Goal: Transaction & Acquisition: Purchase product/service

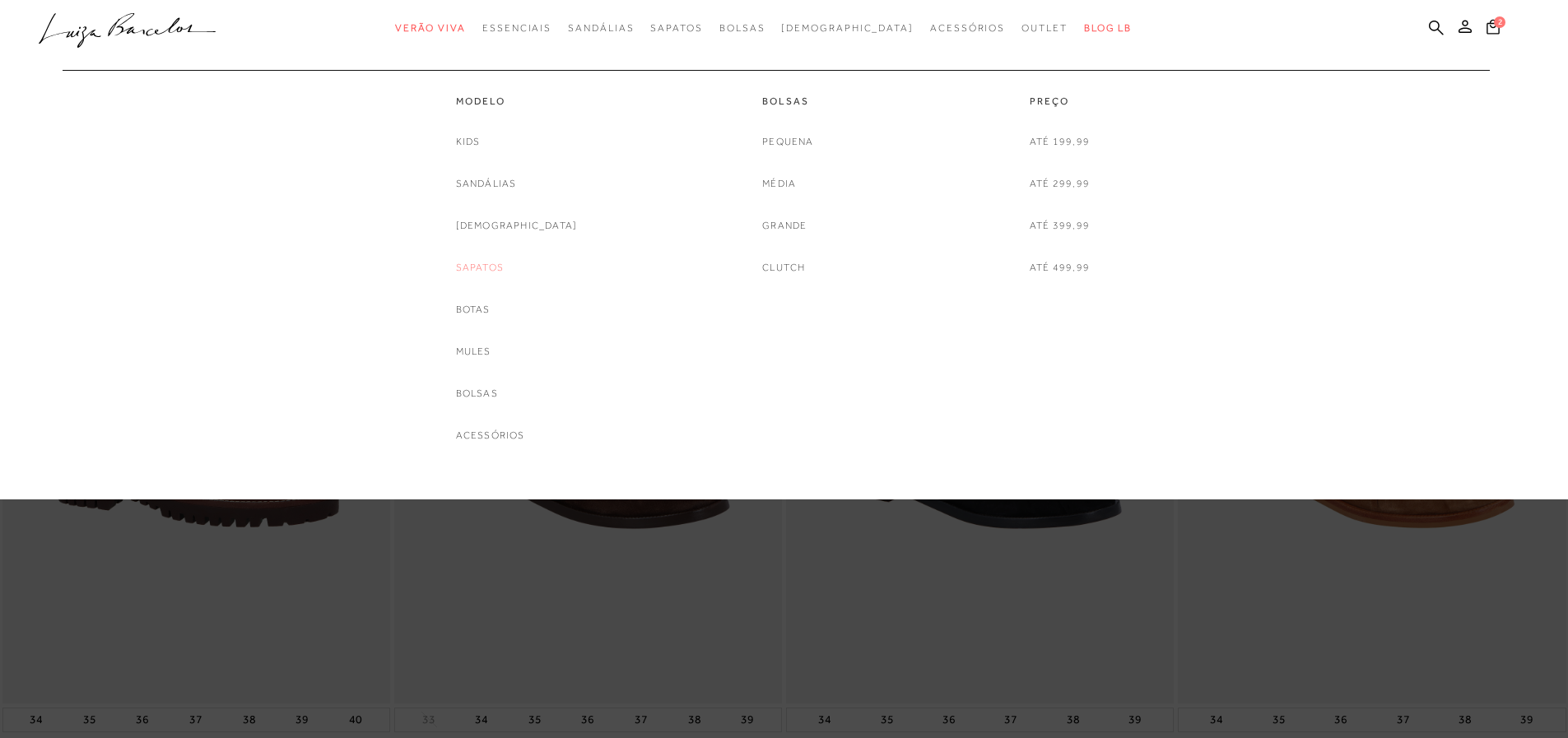
click at [504, 271] on link "Sapatos" at bounding box center [481, 268] width 48 height 17
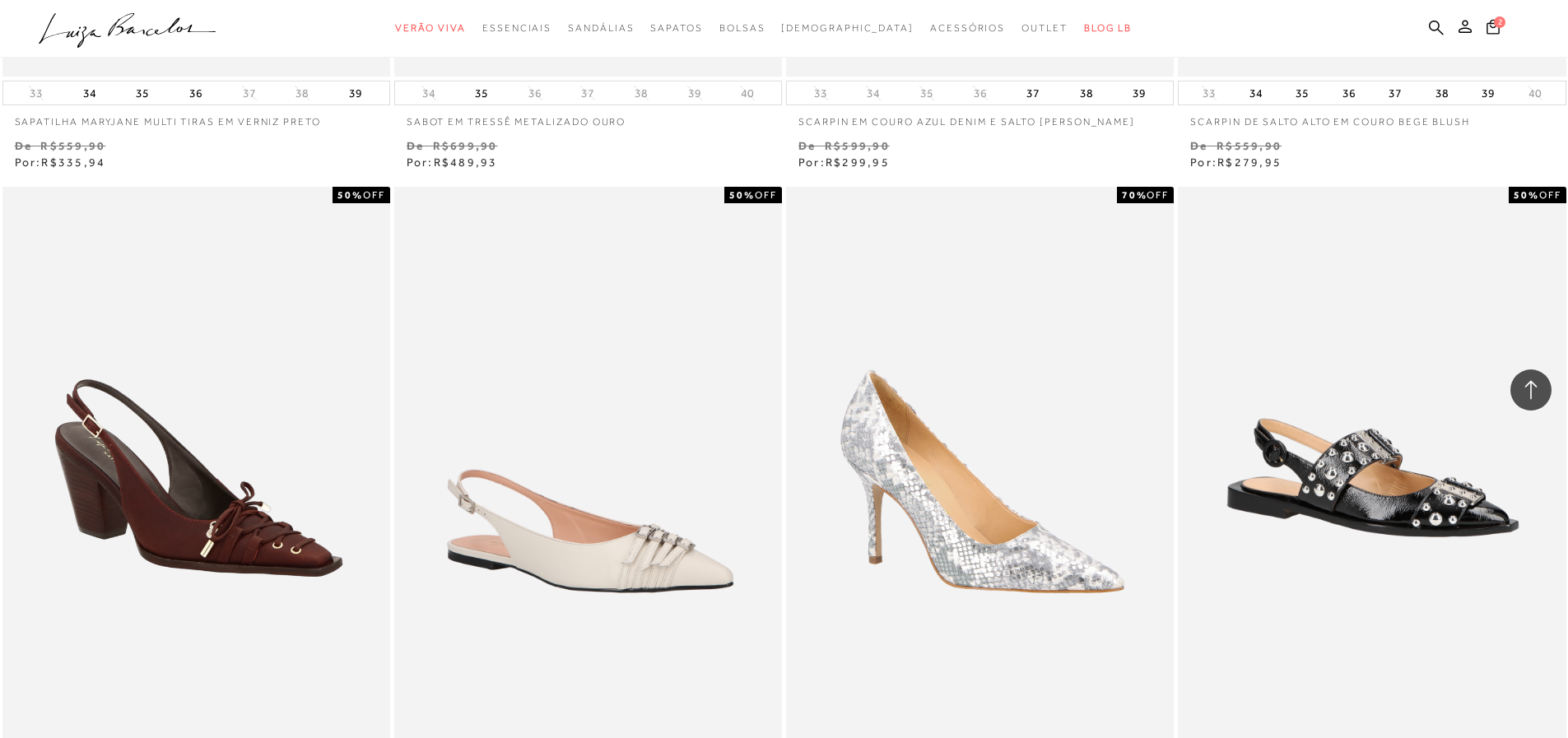
scroll to position [3190, 0]
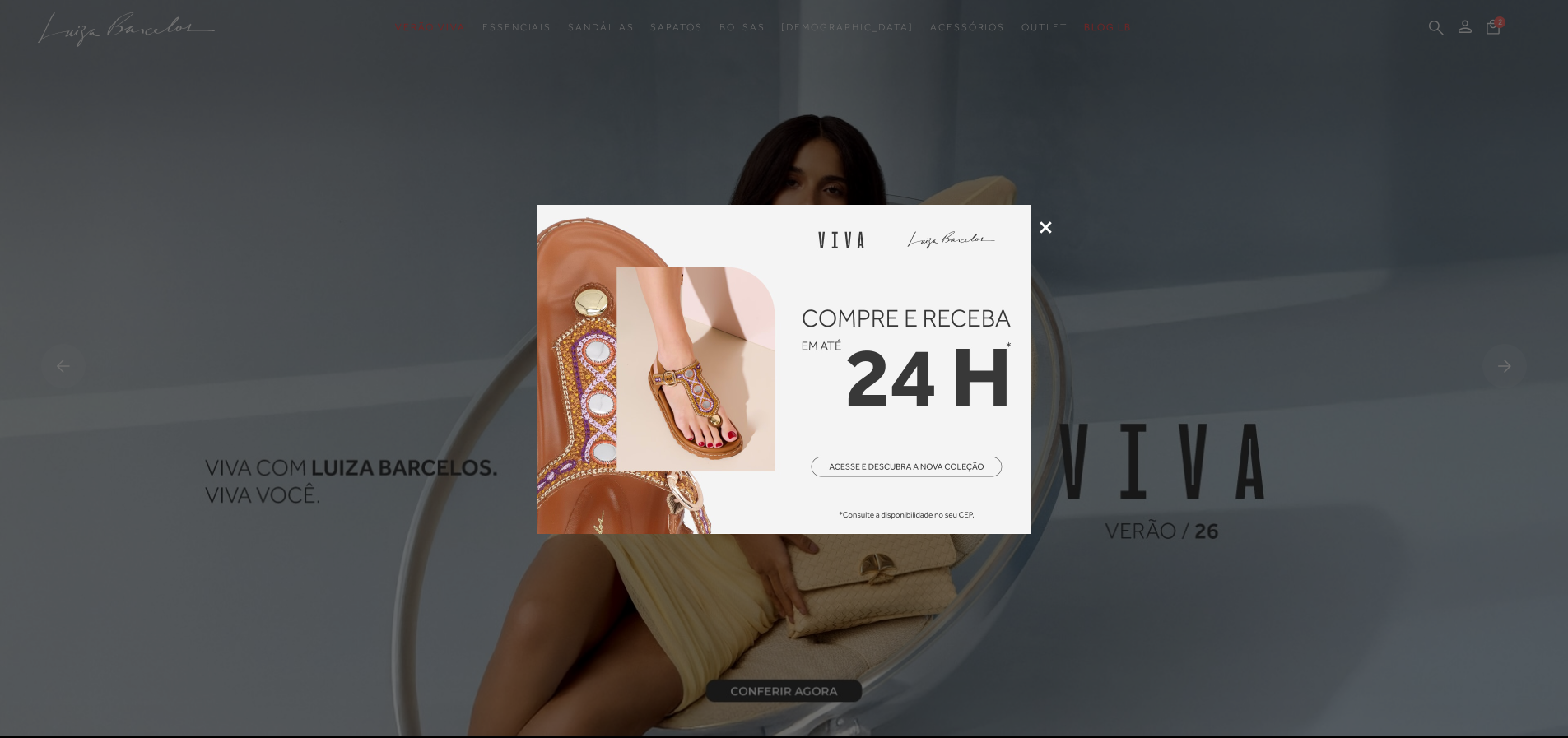
click at [1042, 222] on icon at bounding box center [1045, 228] width 12 height 12
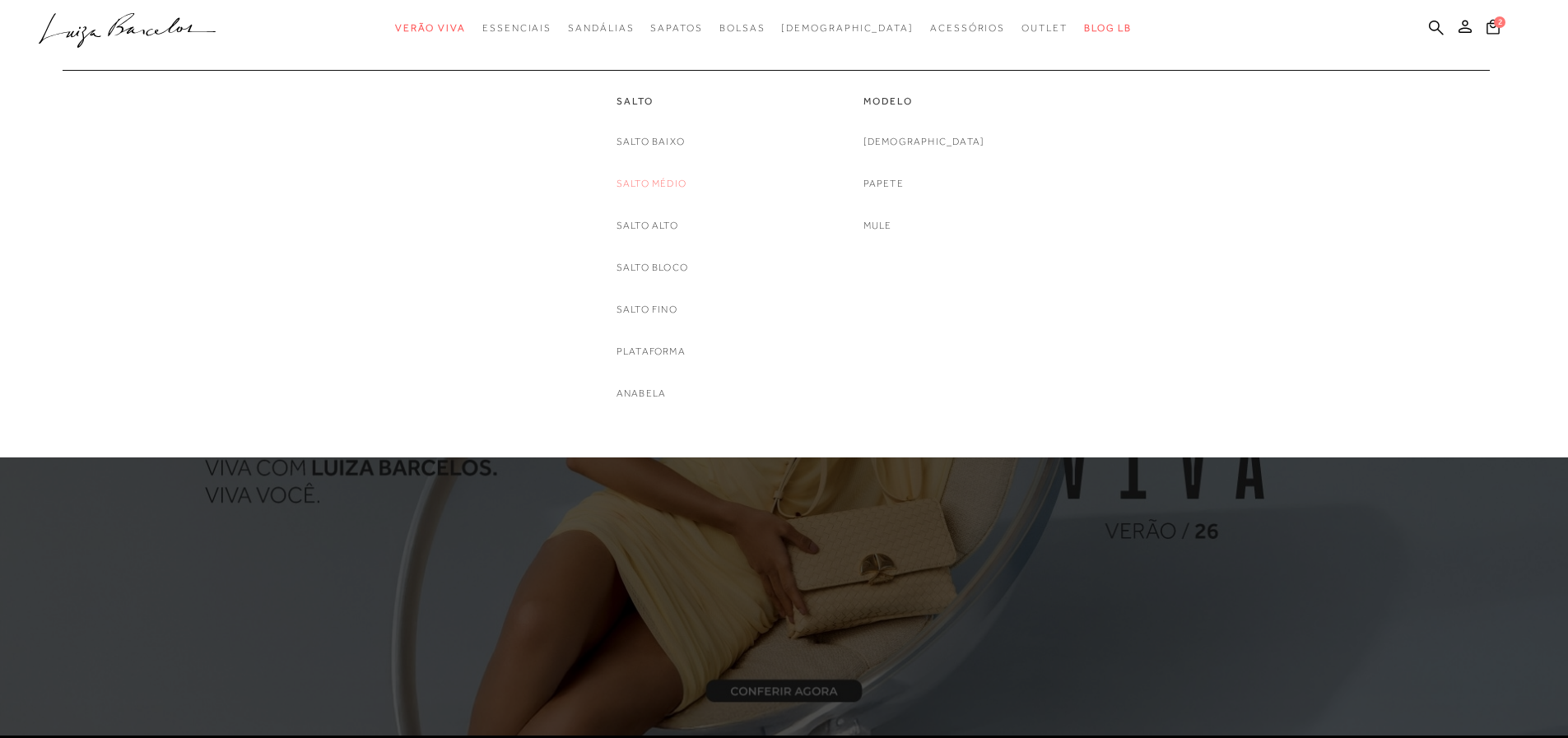
click at [657, 180] on link "Salto Médio" at bounding box center [651, 184] width 70 height 17
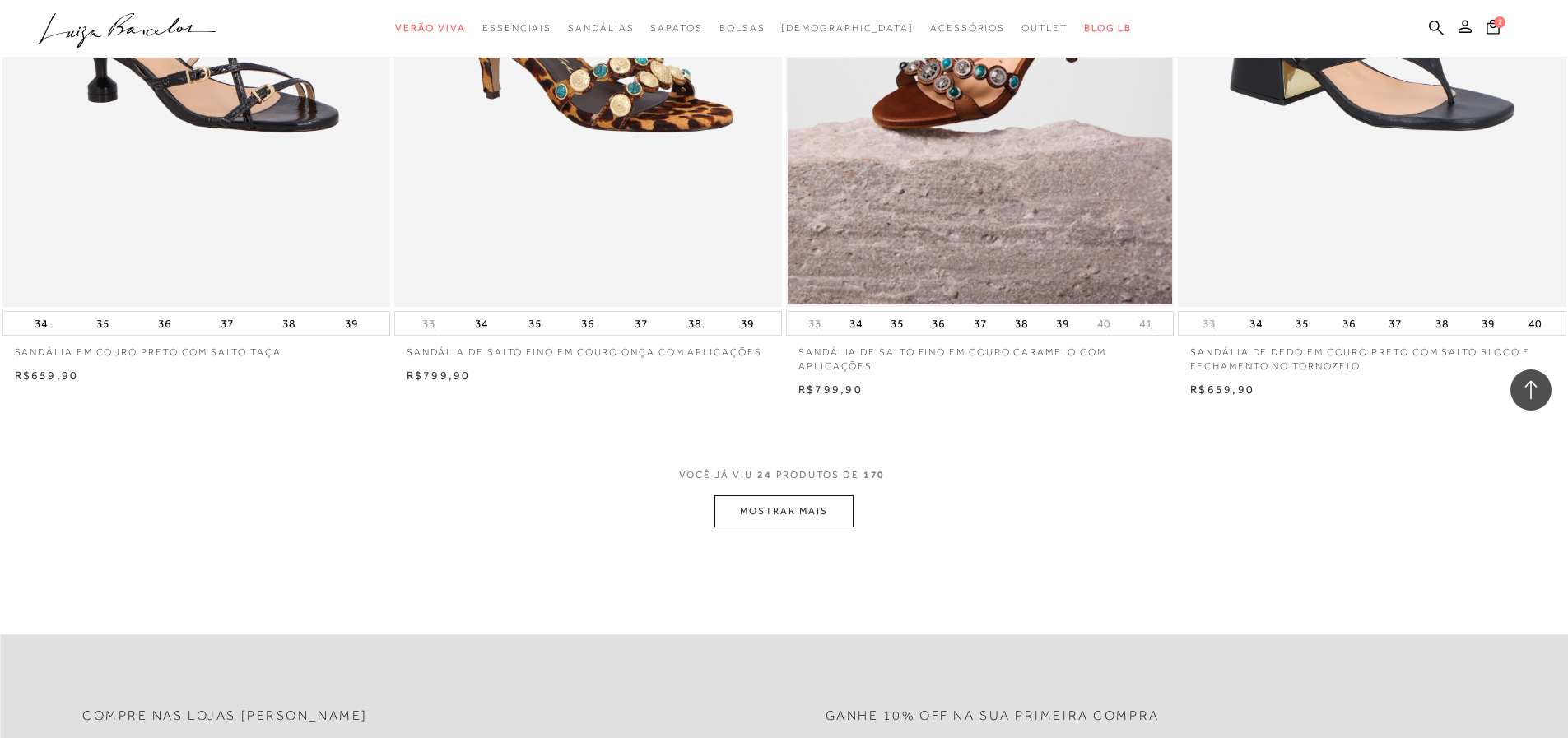
scroll to position [4072, 0]
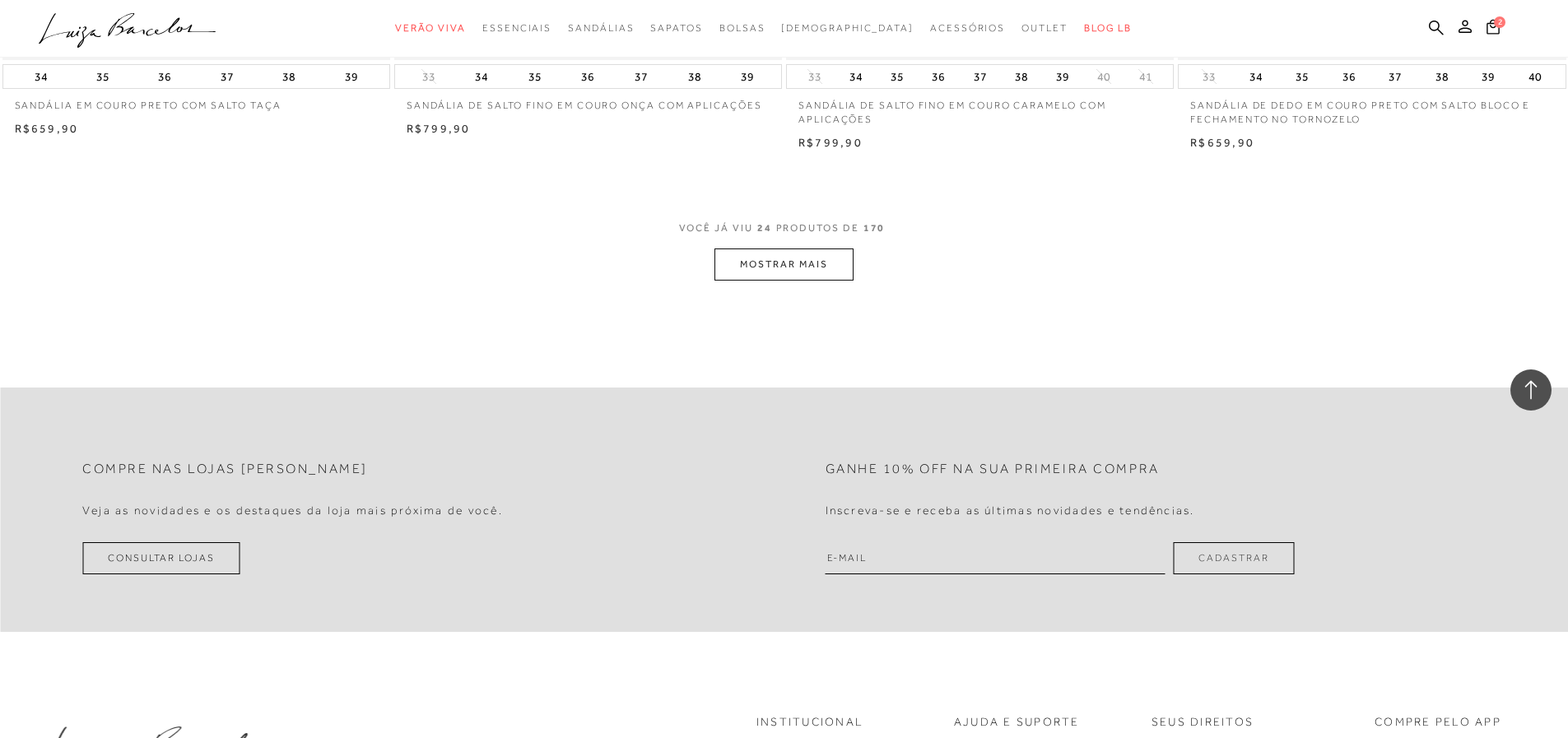
click at [826, 275] on button "MOSTRAR MAIS" at bounding box center [783, 264] width 138 height 32
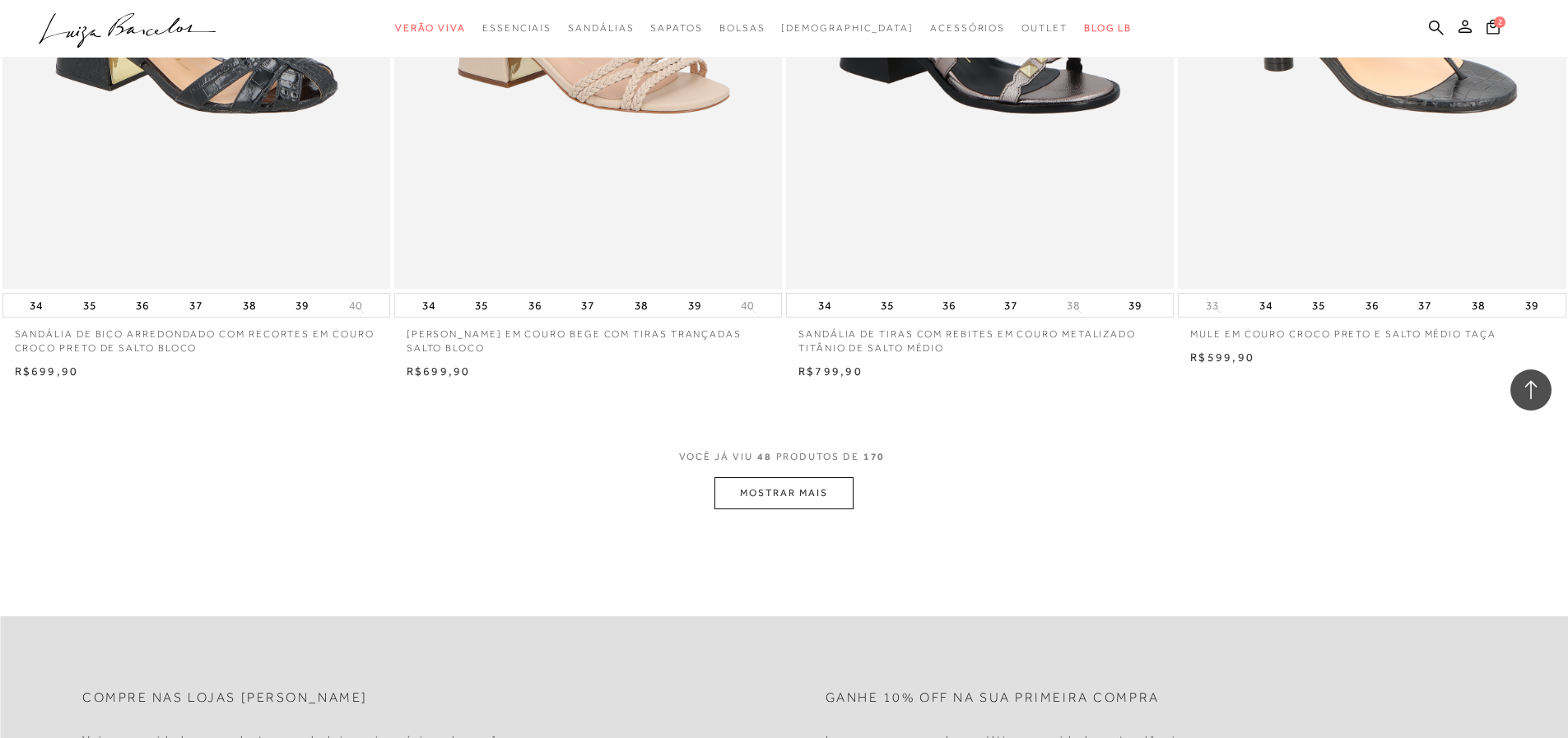
scroll to position [8140, 0]
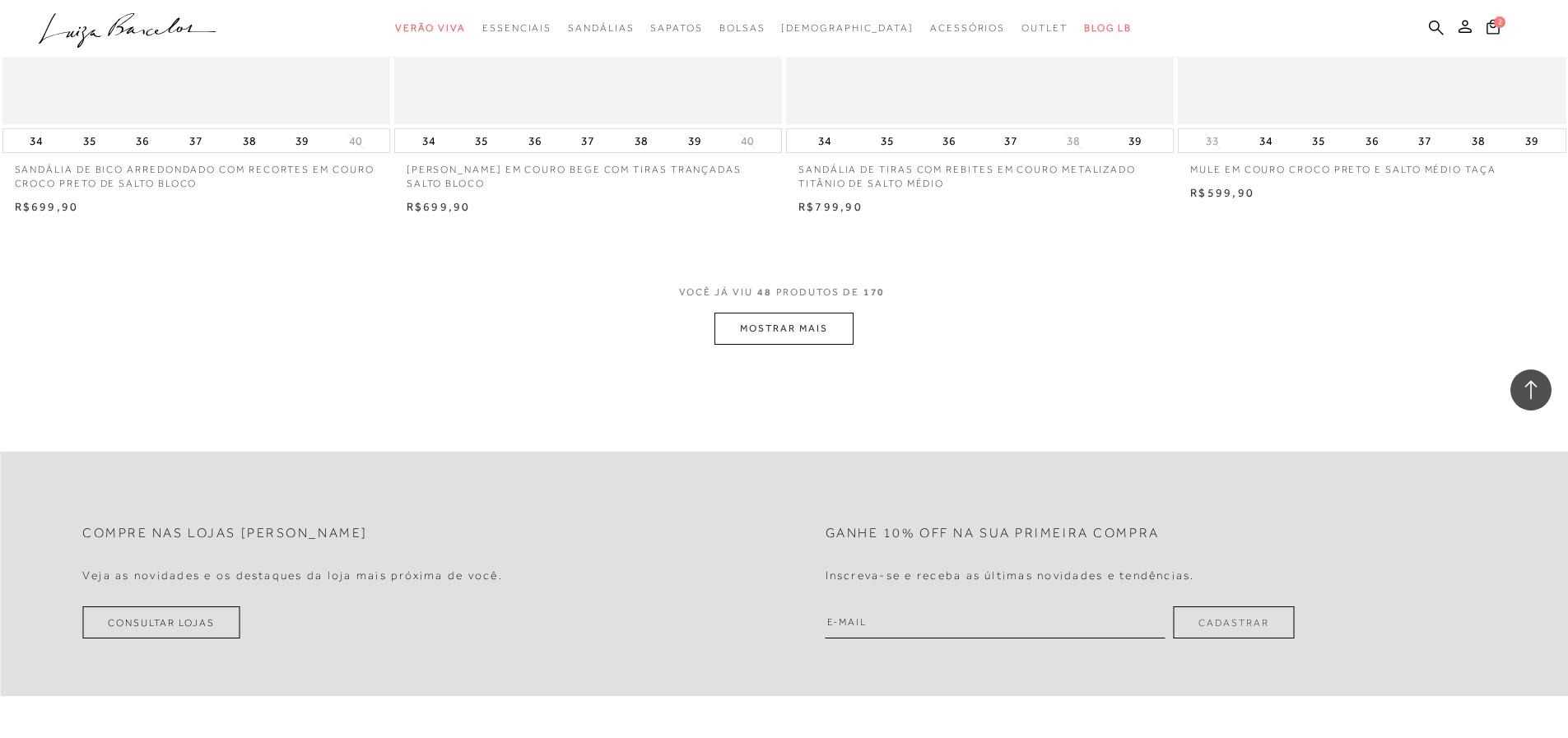
click at [798, 340] on button "MOSTRAR MAIS" at bounding box center [783, 328] width 138 height 32
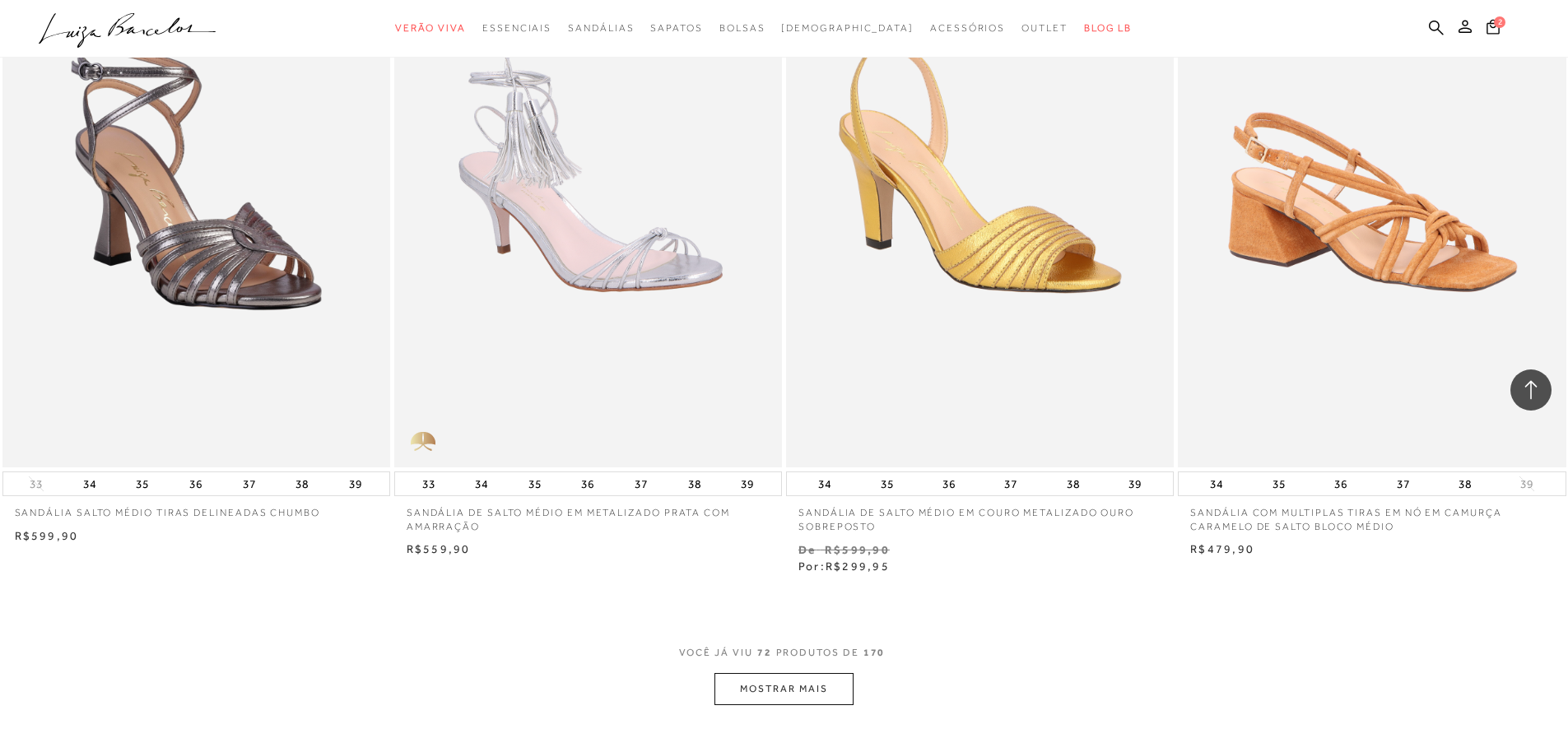
scroll to position [12177, 0]
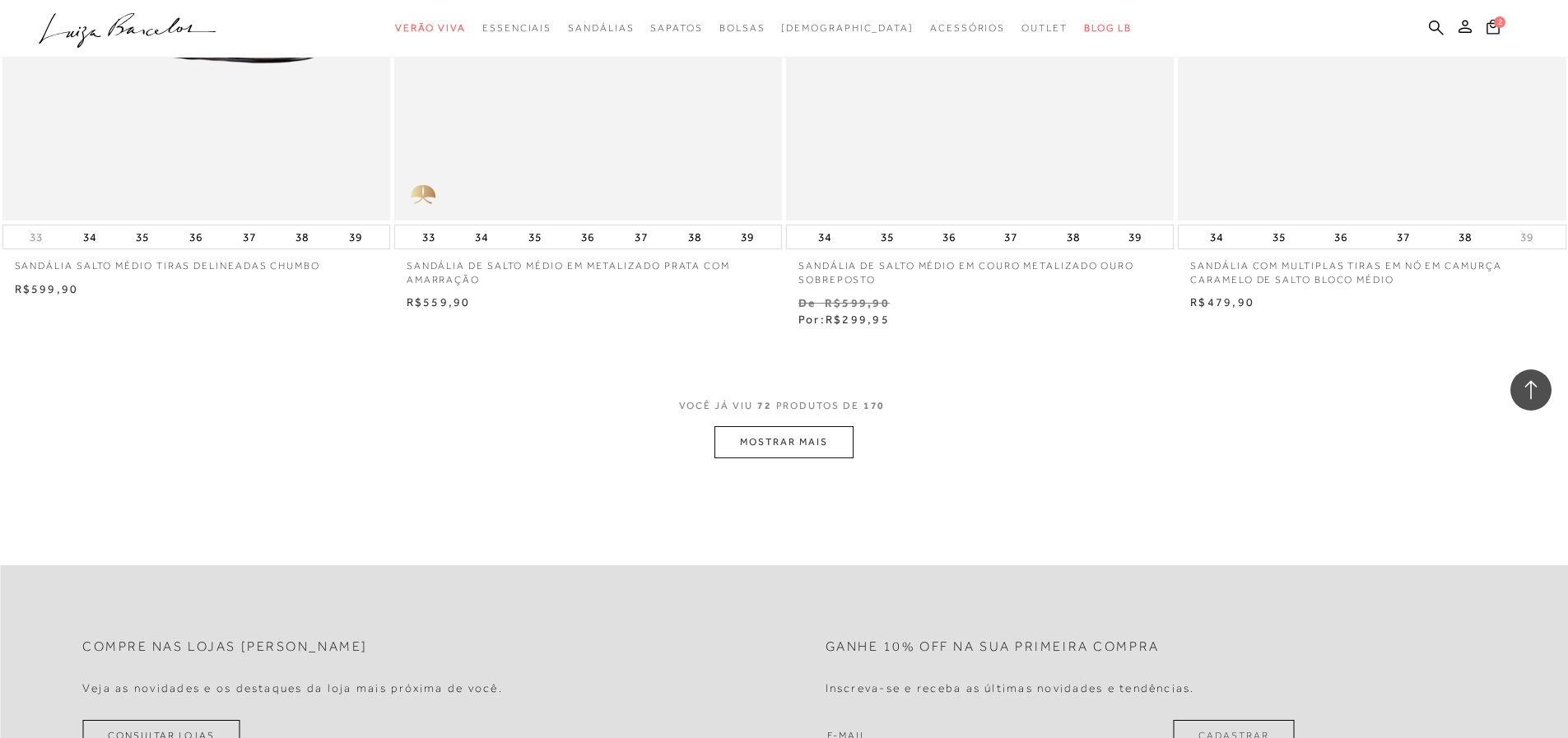
click at [812, 456] on button "MOSTRAR MAIS" at bounding box center [783, 442] width 138 height 32
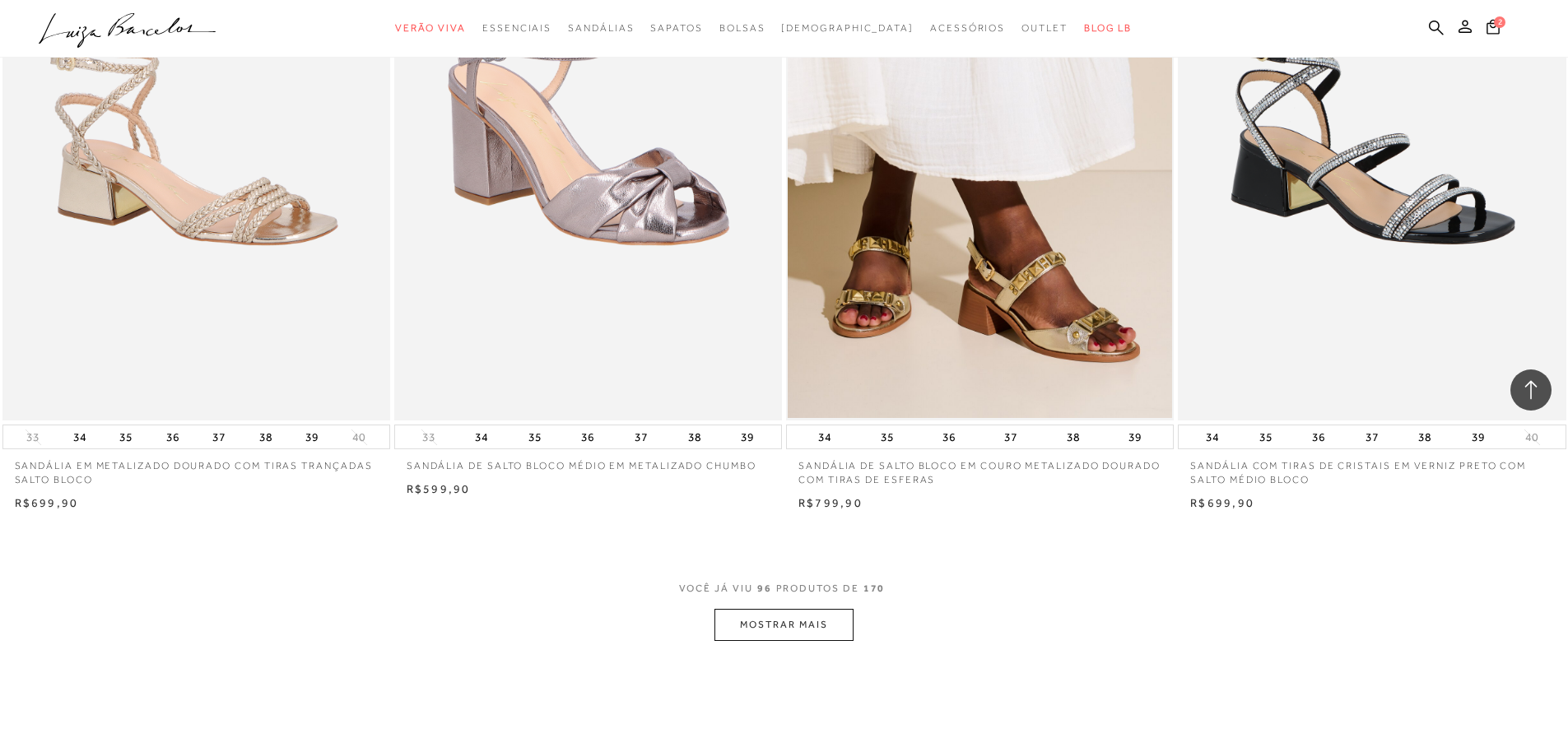
scroll to position [16373, 0]
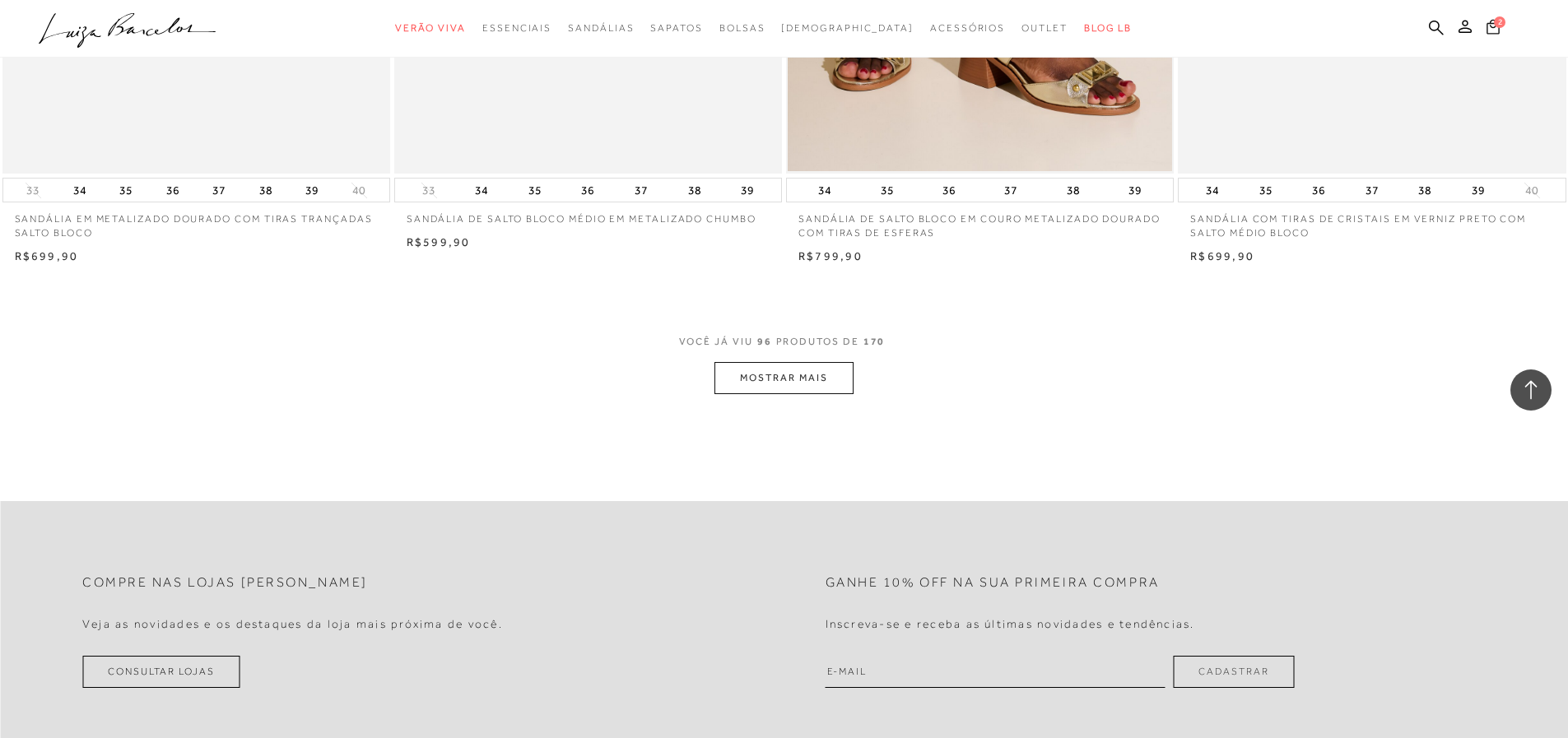
click at [1492, 30] on icon at bounding box center [1492, 27] width 13 height 15
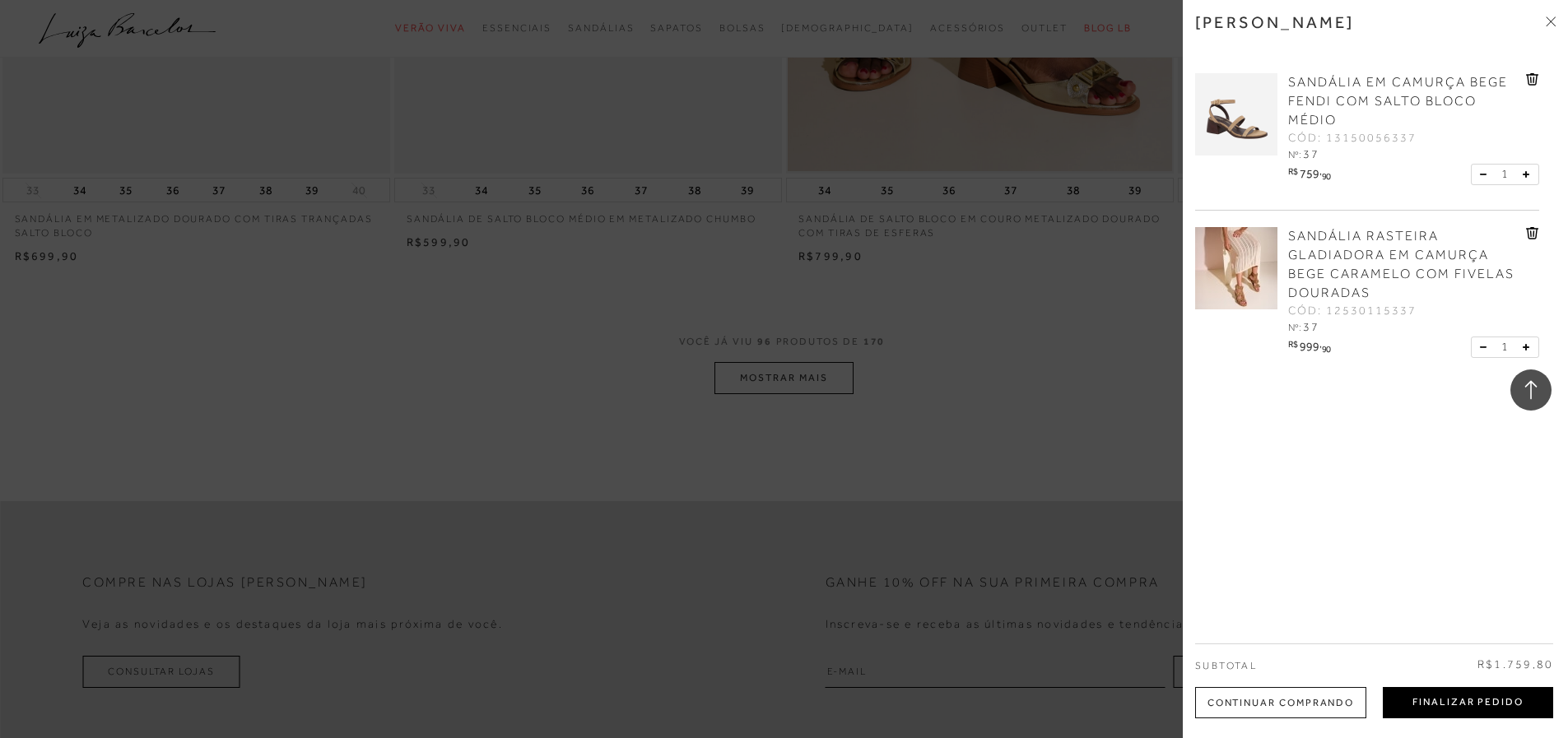
click at [1465, 700] on button "Finalizar Pedido" at bounding box center [1468, 703] width 170 height 31
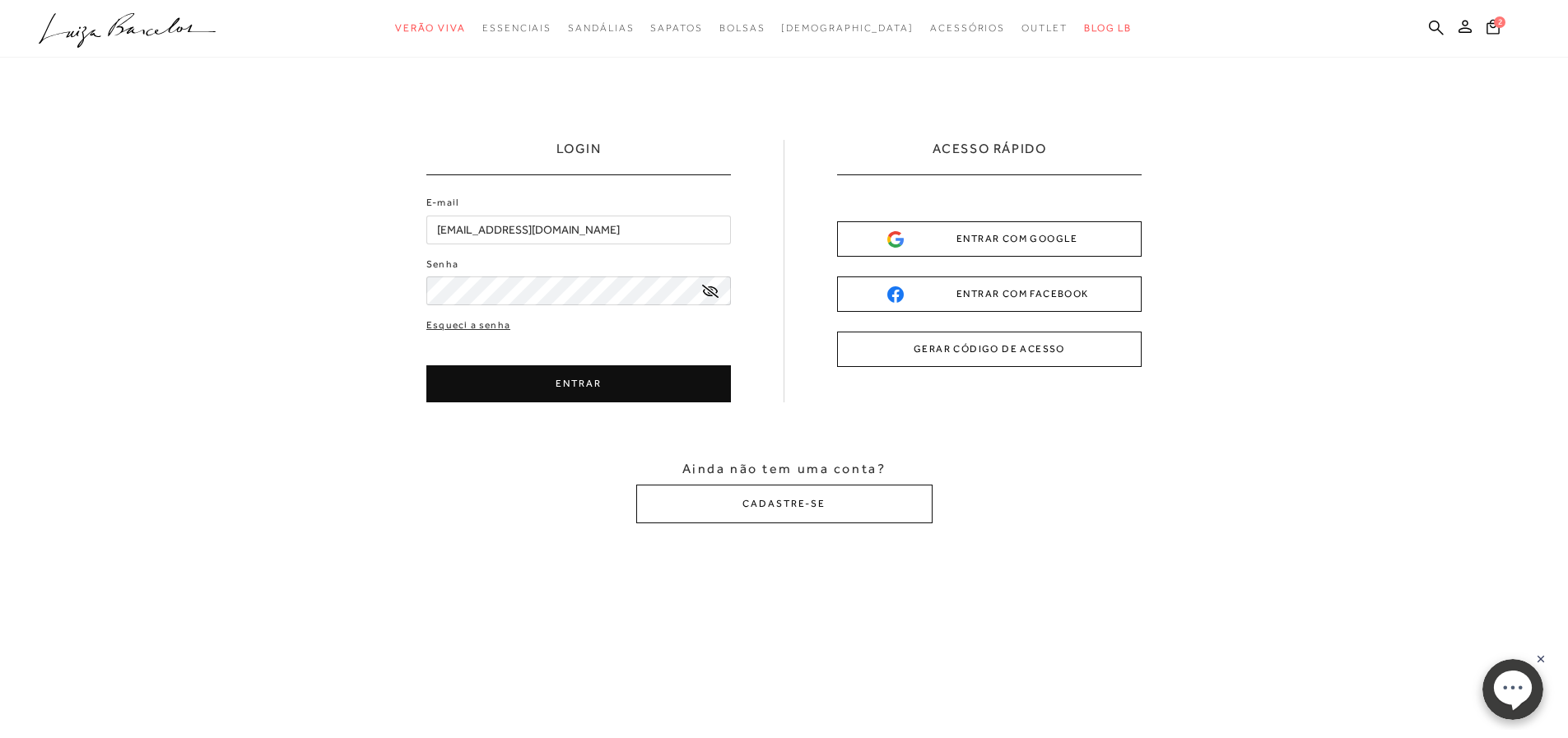
click at [492, 371] on button "ENTRAR" at bounding box center [579, 383] width 304 height 37
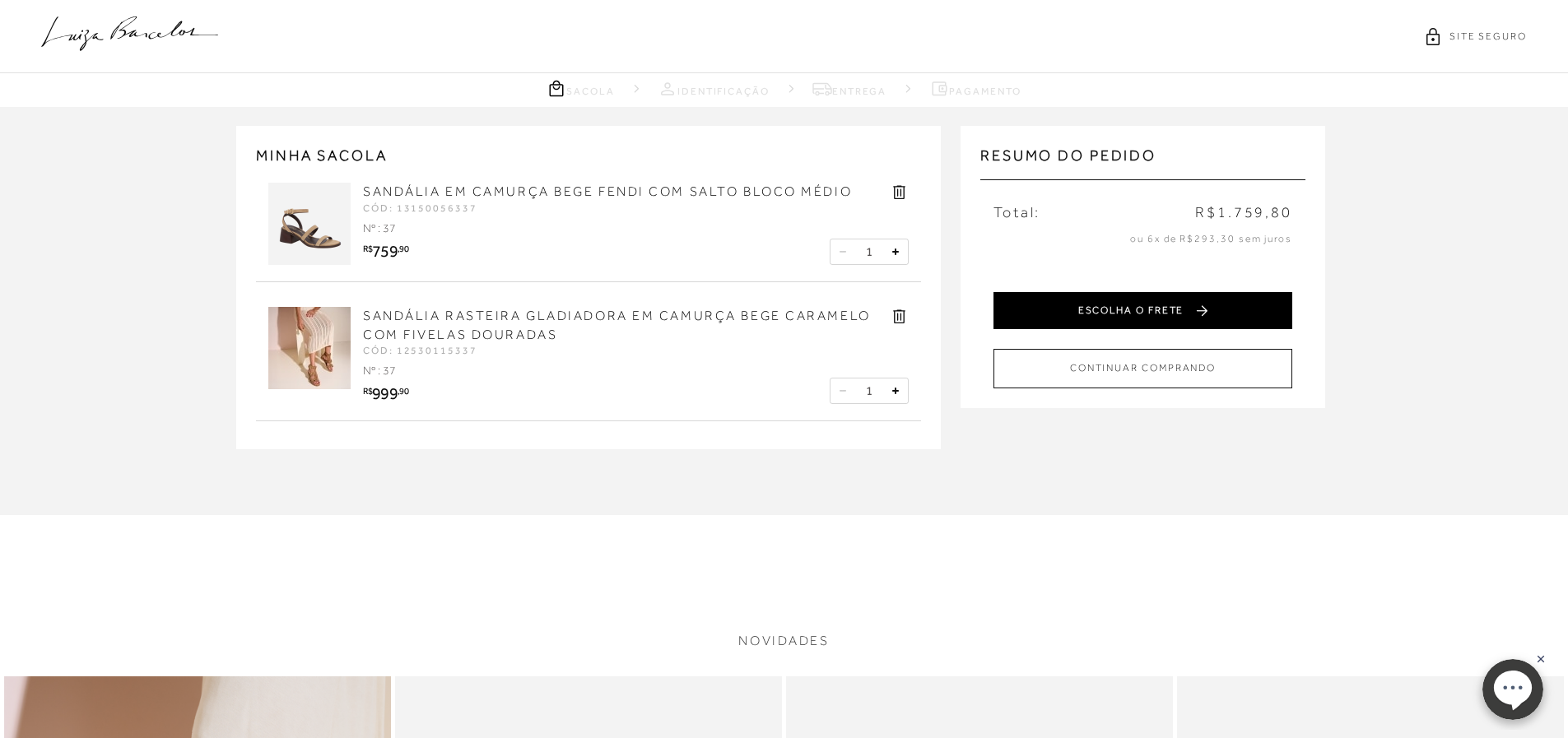
click at [1155, 308] on button "ESCOLHA O FRETE" at bounding box center [1143, 310] width 299 height 37
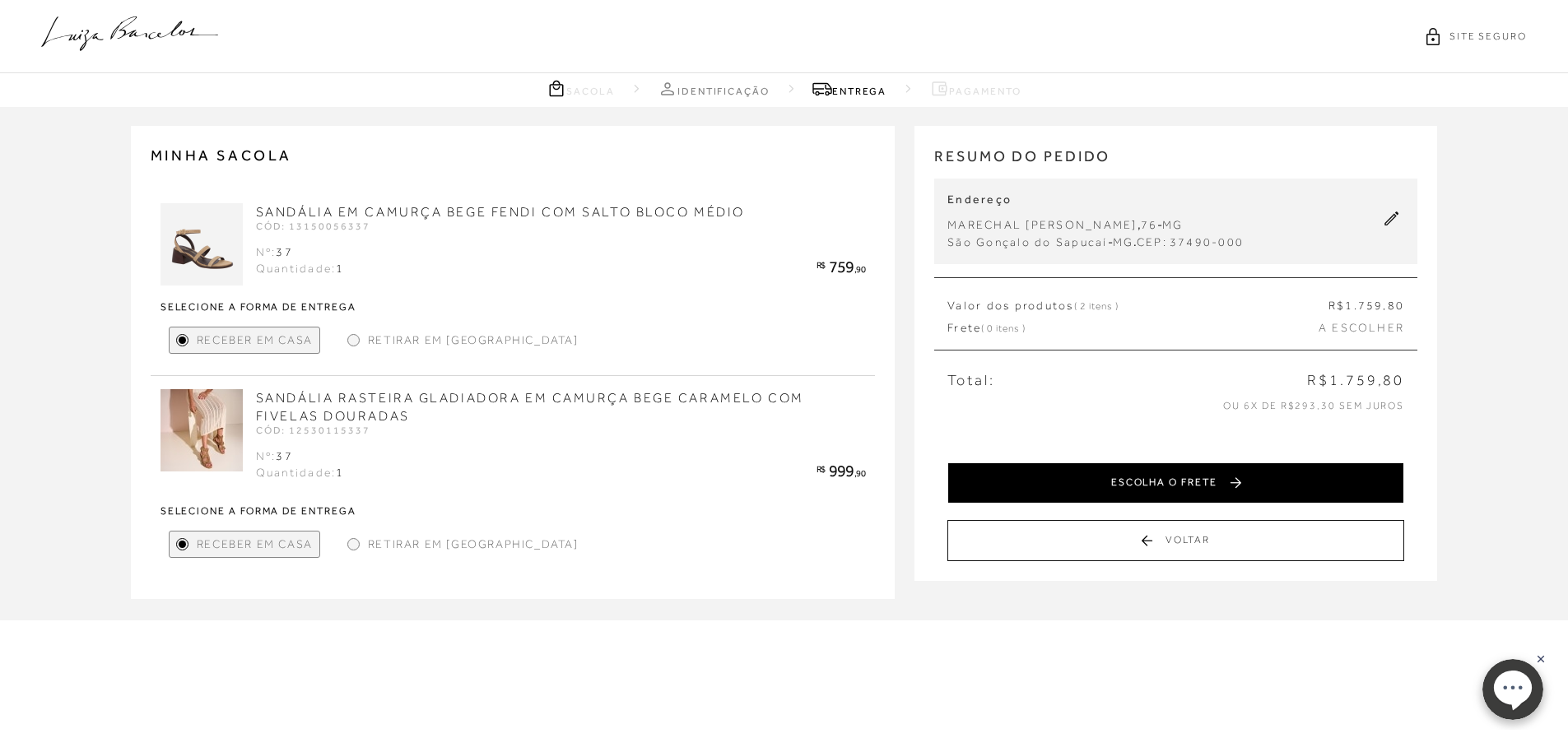
click at [1241, 491] on button "ESCOLHA O FRETE" at bounding box center [1175, 483] width 456 height 41
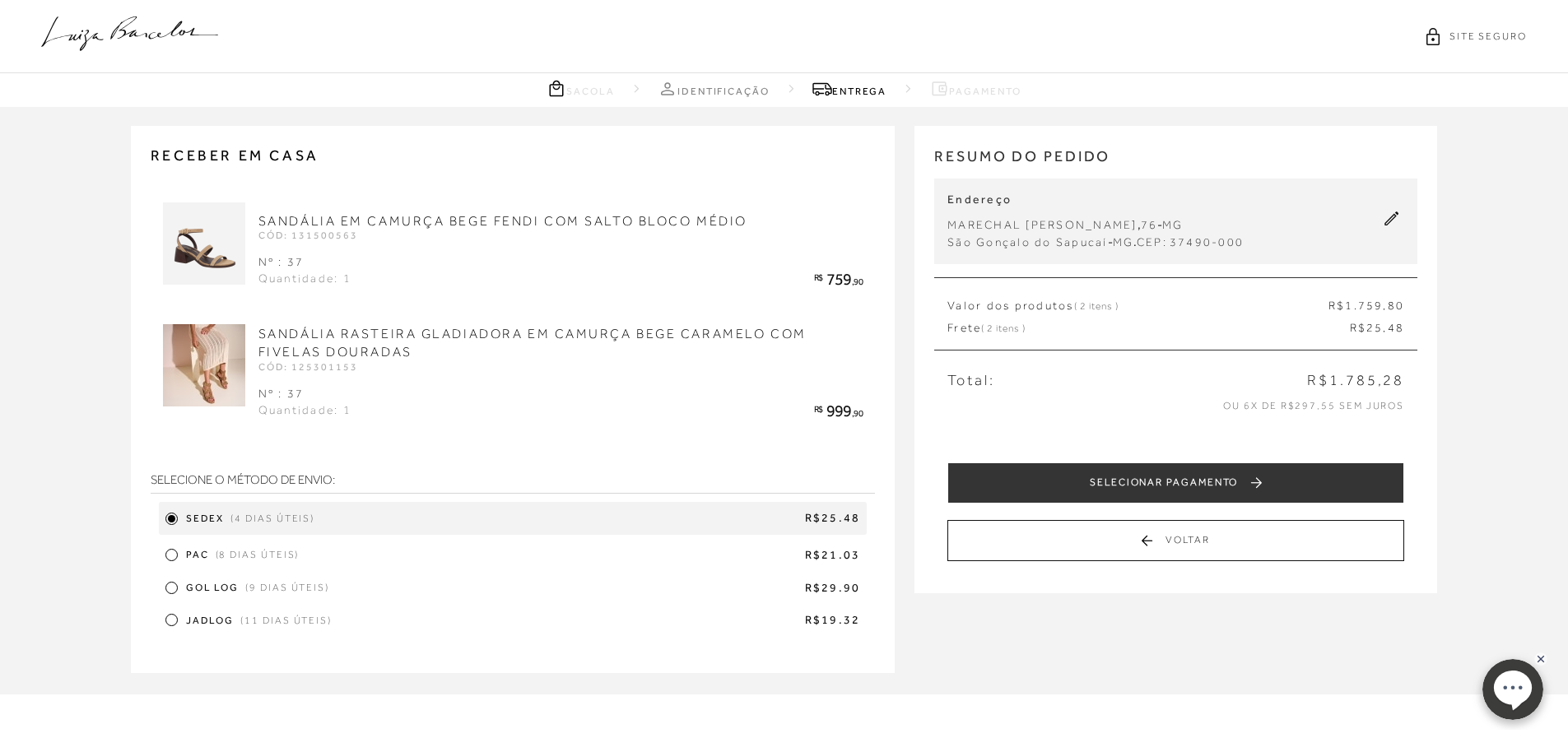
click at [251, 625] on span "(11 dias úteis)" at bounding box center [286, 620] width 91 height 14
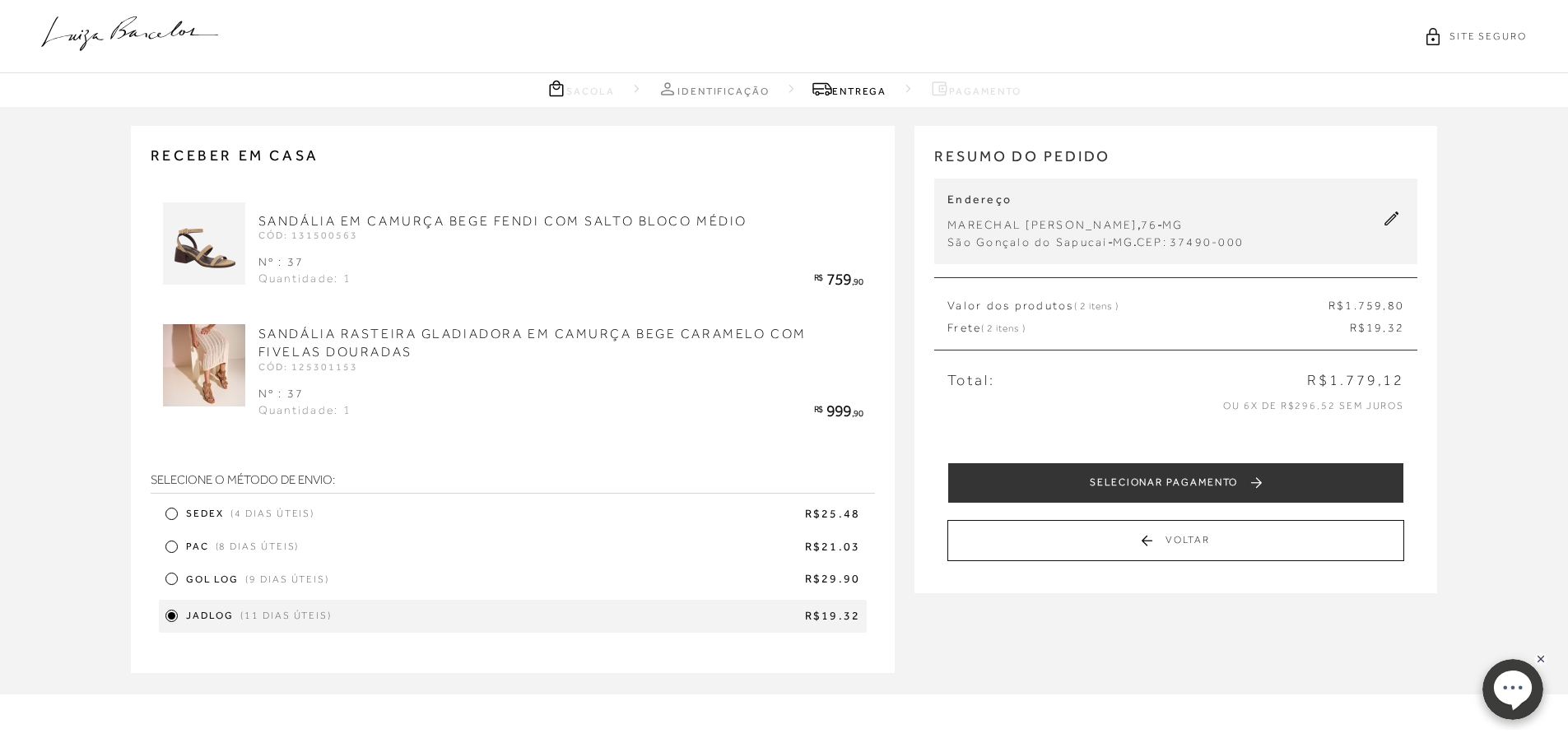
click at [273, 516] on span "(4 dias úteis)" at bounding box center [273, 514] width 84 height 14
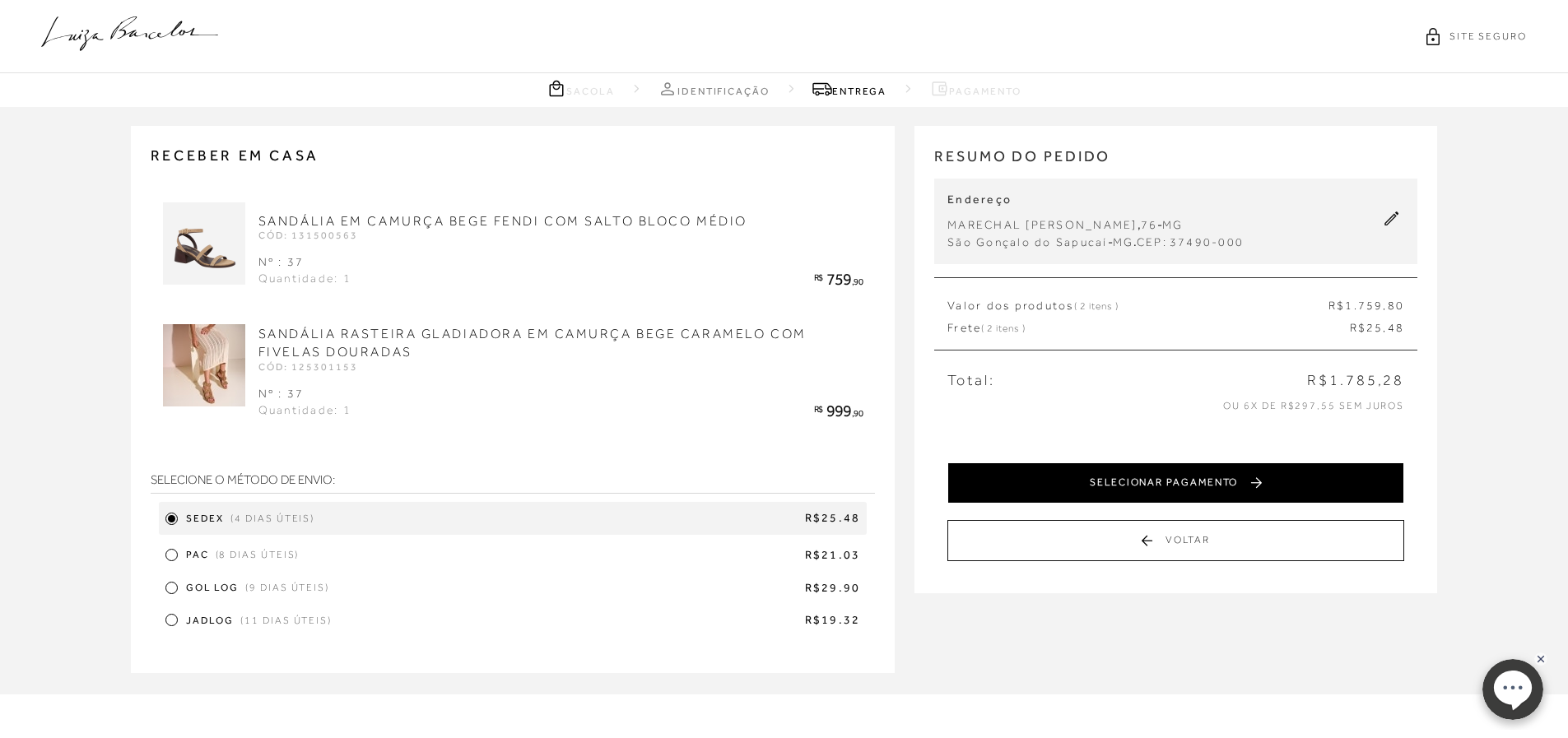
click at [1166, 495] on button "SELECIONAR PAGAMENTO" at bounding box center [1175, 483] width 456 height 41
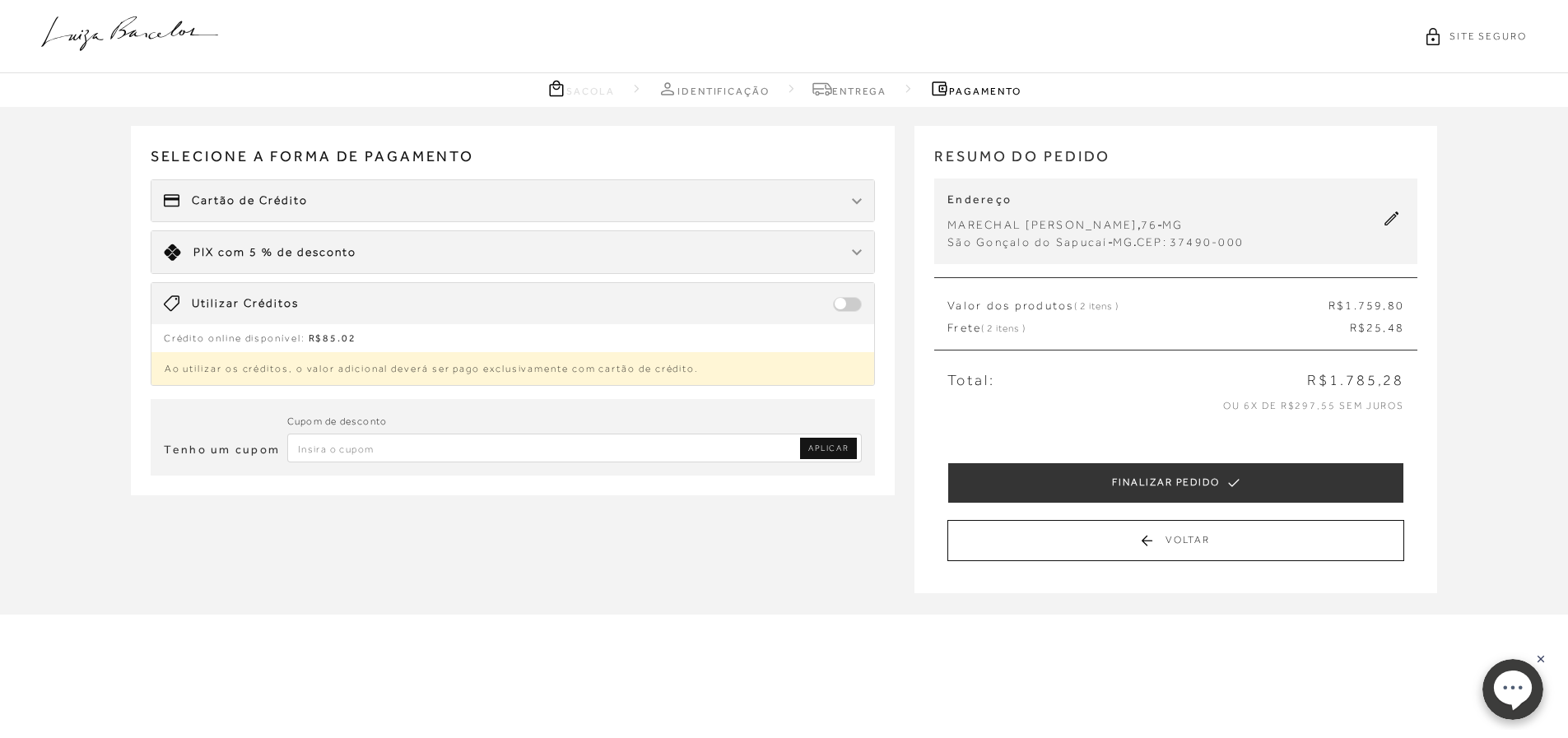
click at [438, 375] on p "Ao utilizar os créditos, o valor adicional deverá ser pago exclusivamente com c…" at bounding box center [513, 369] width 724 height 33
click at [849, 298] on span at bounding box center [848, 304] width 29 height 15
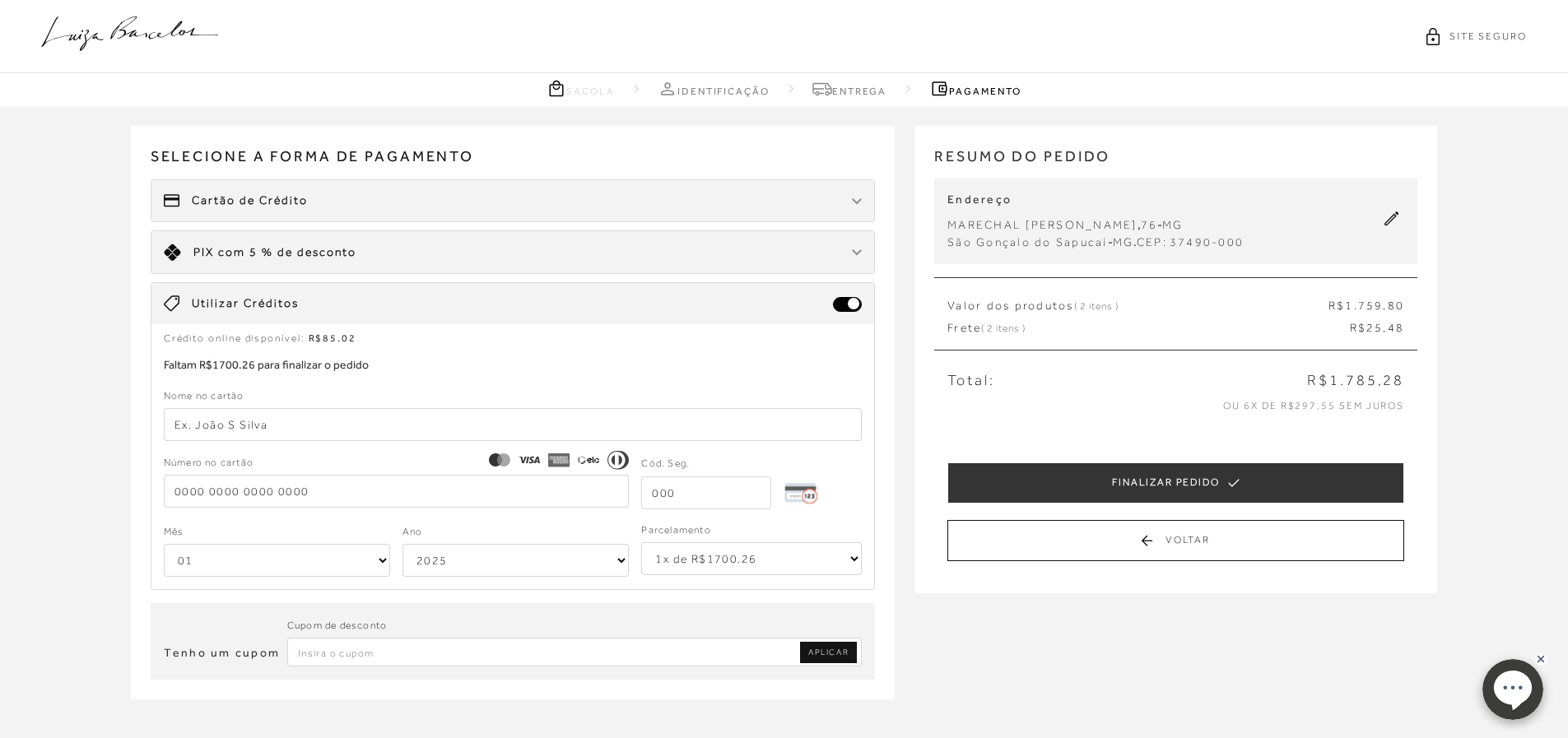
click at [351, 256] on span "com 5 % de desconto" at bounding box center [287, 251] width 138 height 13
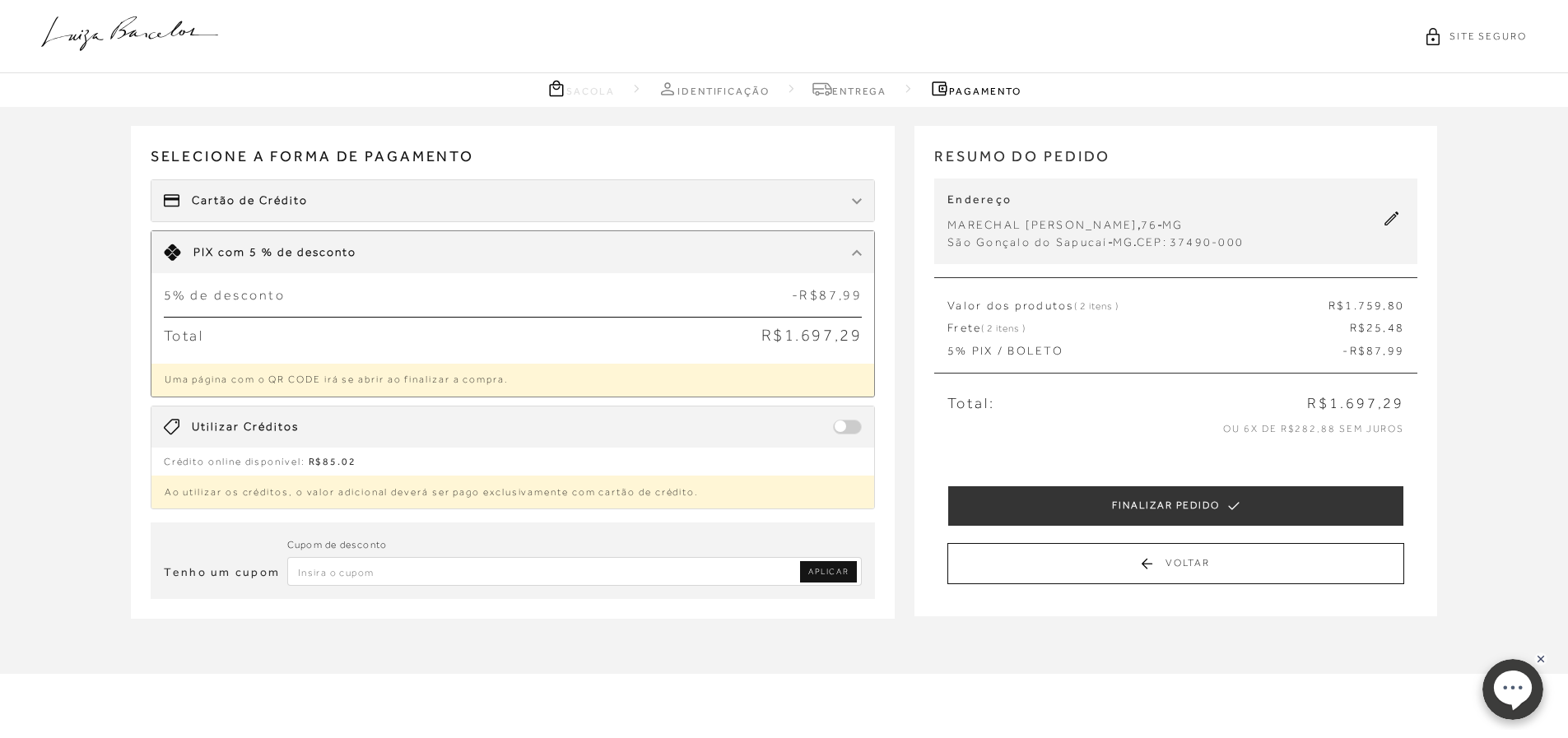
click at [515, 481] on p "Ao utilizar os créditos, o valor adicional deverá ser pago exclusivamente com c…" at bounding box center [513, 492] width 724 height 33
click at [860, 420] on label at bounding box center [848, 425] width 29 height 13
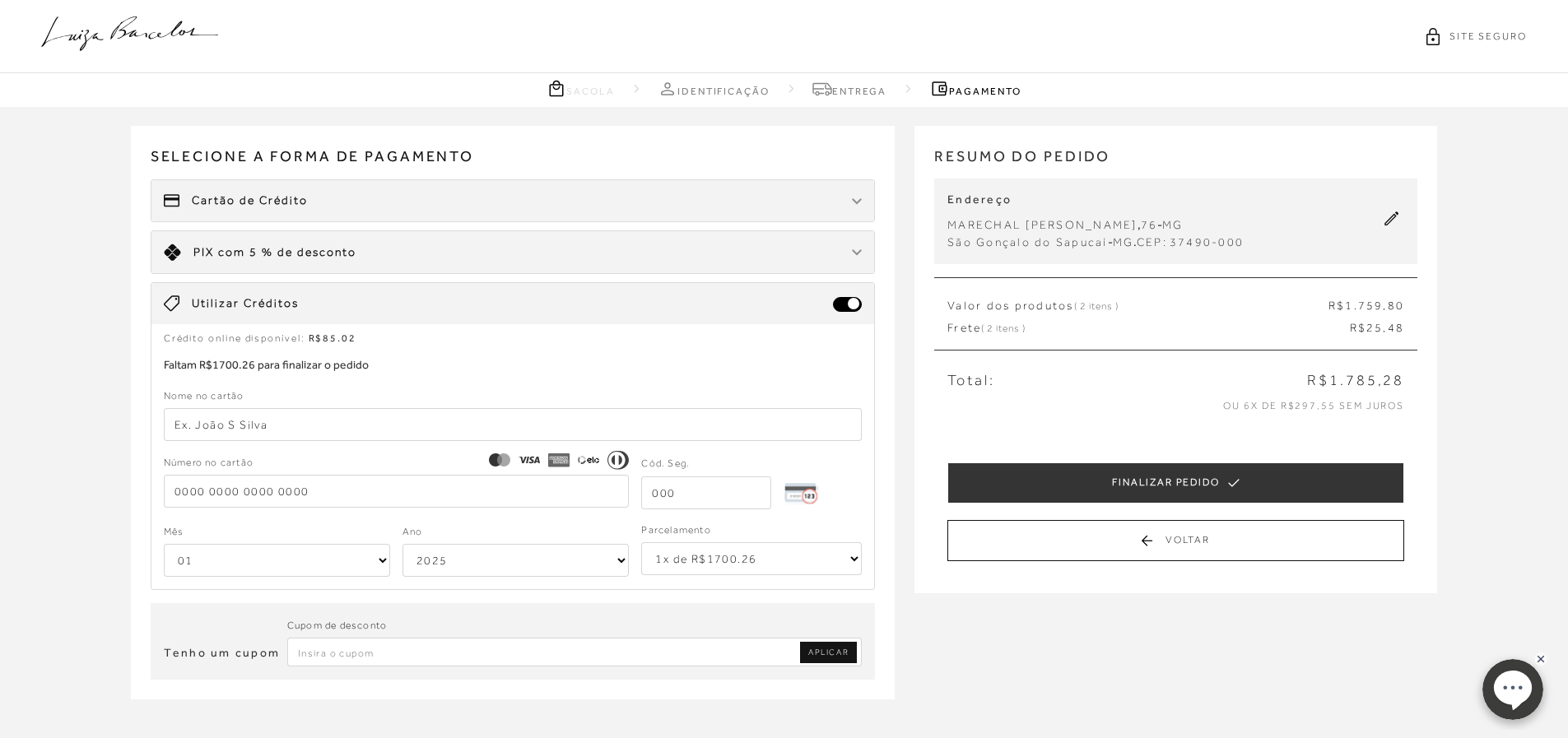
click at [288, 428] on input "text" at bounding box center [513, 424] width 699 height 33
click at [279, 411] on input "text" at bounding box center [513, 424] width 699 height 33
type input "V"
type input "[PERSON_NAME]"
click at [190, 485] on input "tel" at bounding box center [397, 491] width 466 height 33
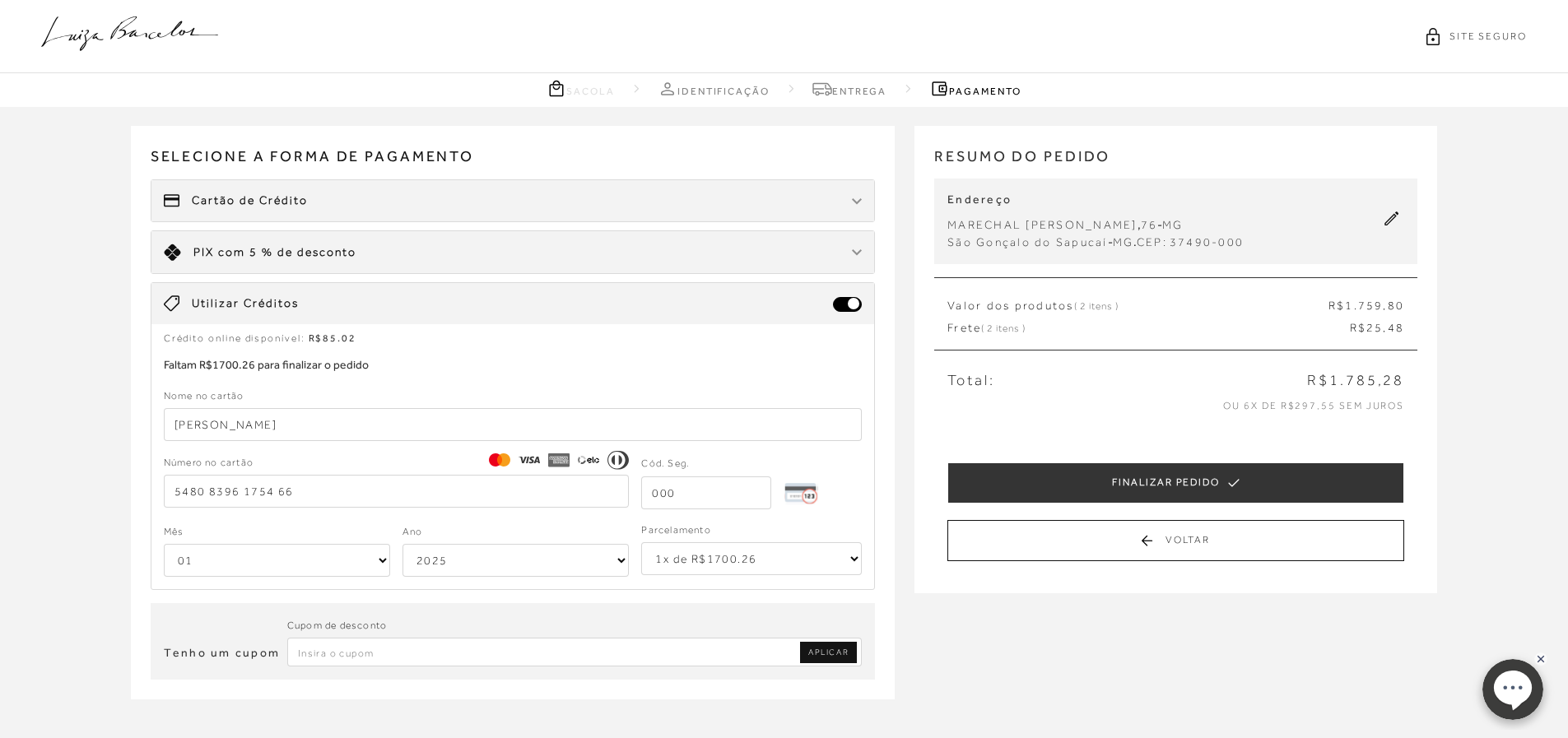
type input "5480 8396 1754 66"
click at [686, 491] on input "tel" at bounding box center [706, 492] width 130 height 33
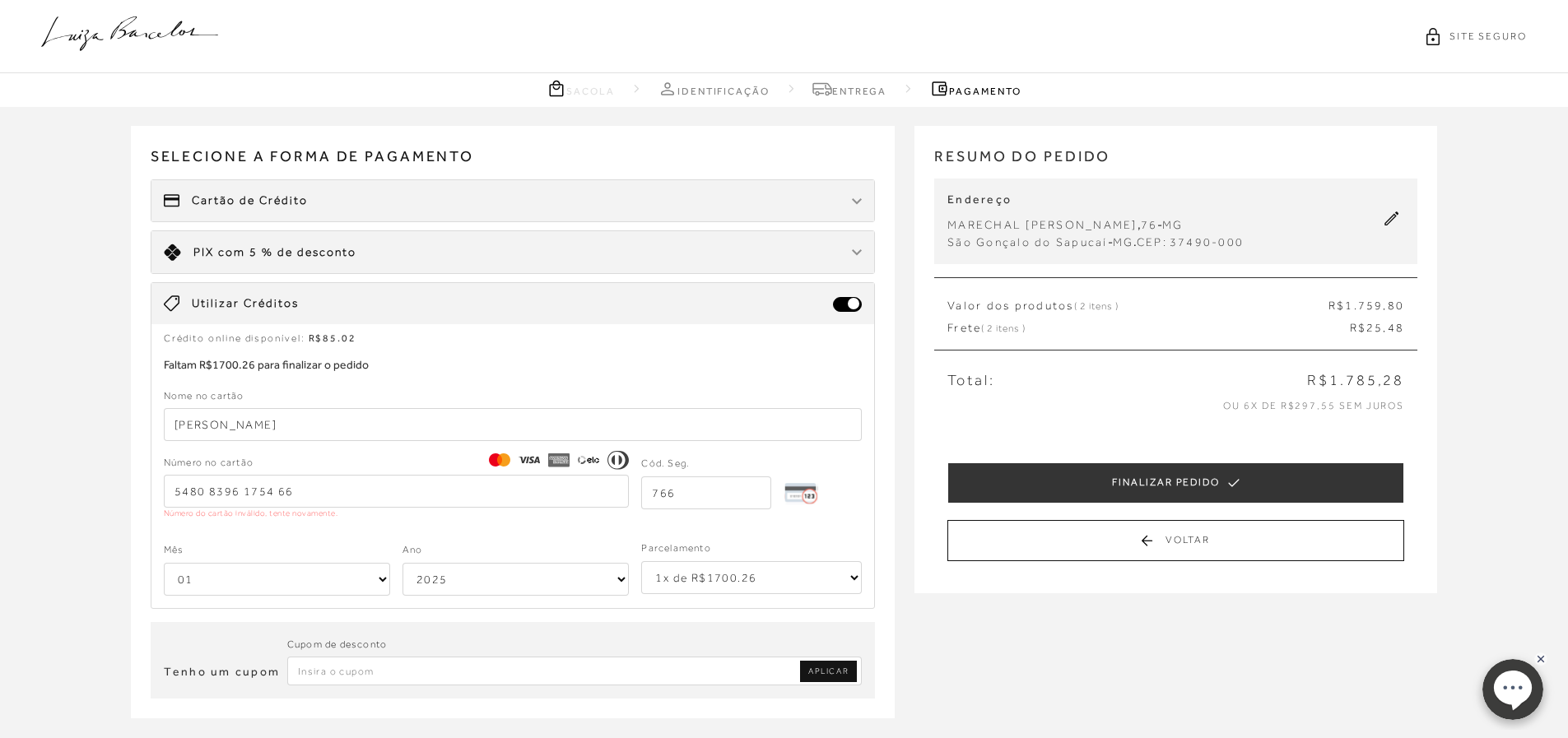
type input "766"
click at [309, 574] on select "01 02 03 04 05 06 07 08 09 10 11 12" at bounding box center [277, 579] width 226 height 33
select select "12"
click at [164, 563] on select "01 02 03 04 05 06 07 08 09 10 11 12" at bounding box center [277, 579] width 226 height 33
click at [457, 573] on select "2025 2026 2027 2028 2029 2030 2031 2032 2033 2034 2035 2036 2037 2038 2039 2040…" at bounding box center [515, 579] width 226 height 33
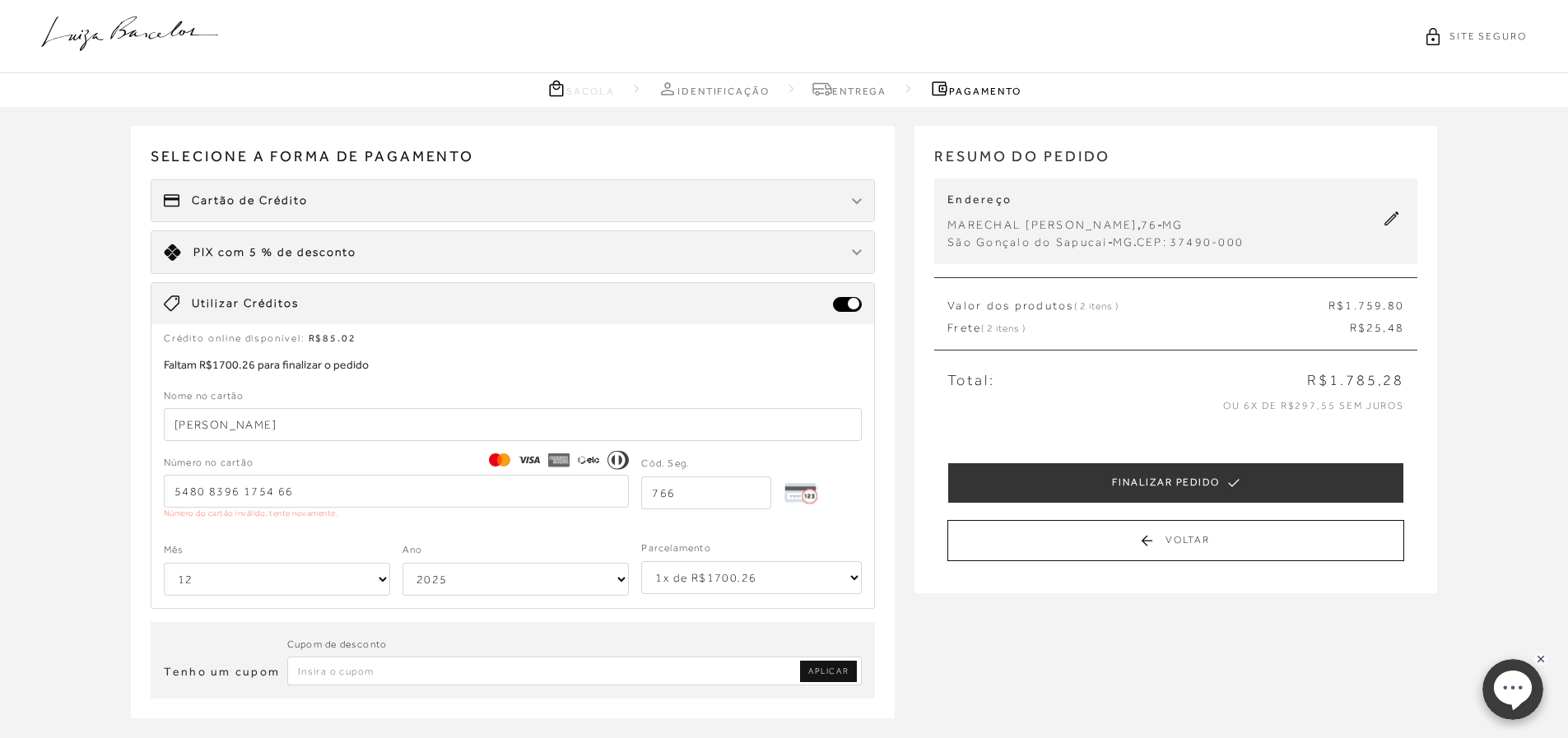
select select "2032"
click at [402, 563] on select "2025 2026 2027 2028 2029 2030 2031 2032 2033 2034 2035 2036 2037 2038 2039 2040…" at bounding box center [515, 579] width 226 height 33
click at [328, 490] on input "5480 8396 1754 66" at bounding box center [397, 491] width 466 height 33
click at [236, 486] on input "5480 8396 1754 66" at bounding box center [397, 491] width 466 height 33
click at [306, 492] on input "5480 8300 1754 66" at bounding box center [397, 491] width 466 height 33
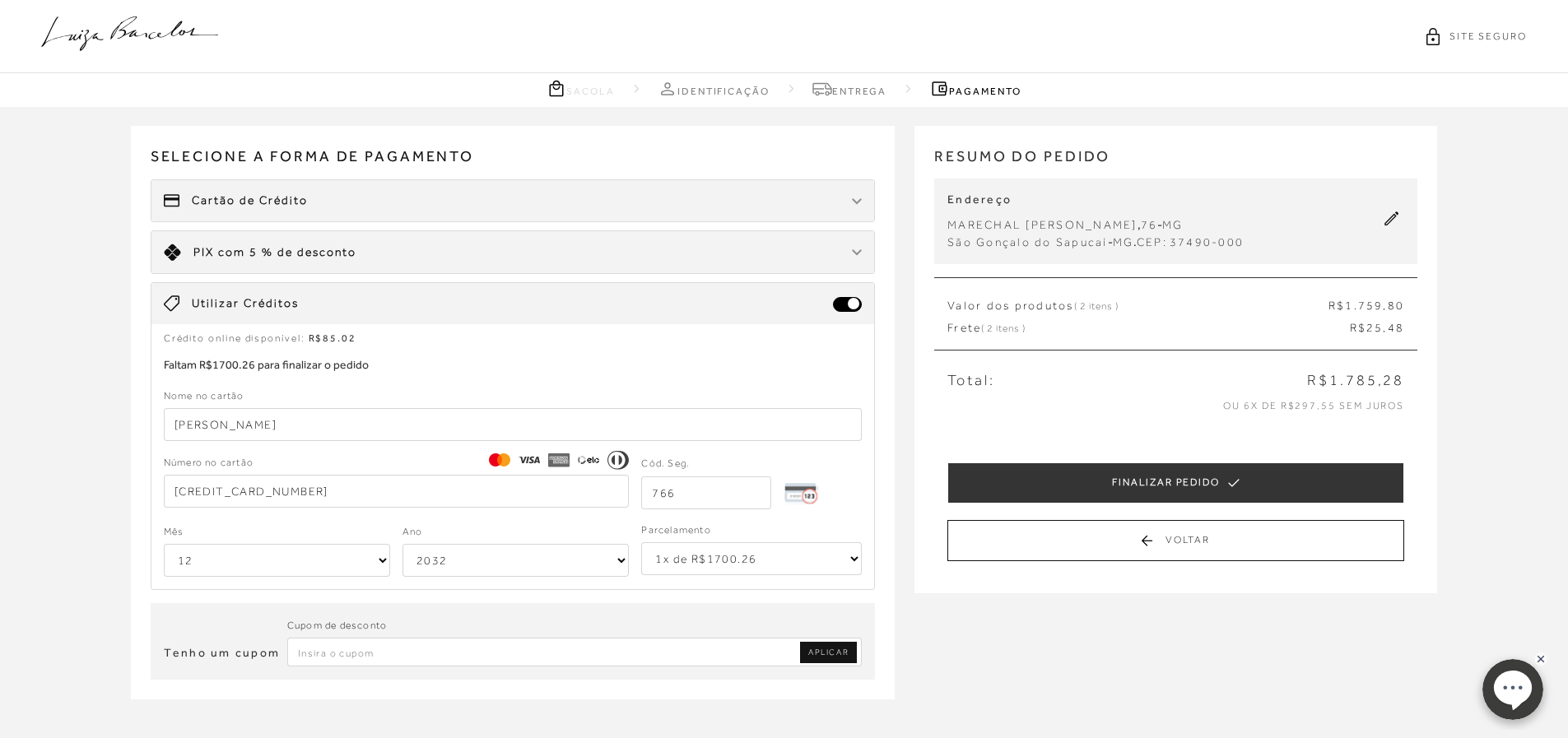
type input "[CREDIT_CARD_NUMBER]"
click at [791, 567] on select "1x de R$1700.26 2x de R$850.13 sem juros 3x de R$566.76 sem juros 4x de R$425.0…" at bounding box center [751, 558] width 221 height 33
select select "6"
click at [641, 542] on select "1x de R$1700.26 2x de R$850.13 sem juros 3x de R$566.76 sem juros 4x de R$425.0…" at bounding box center [751, 558] width 221 height 33
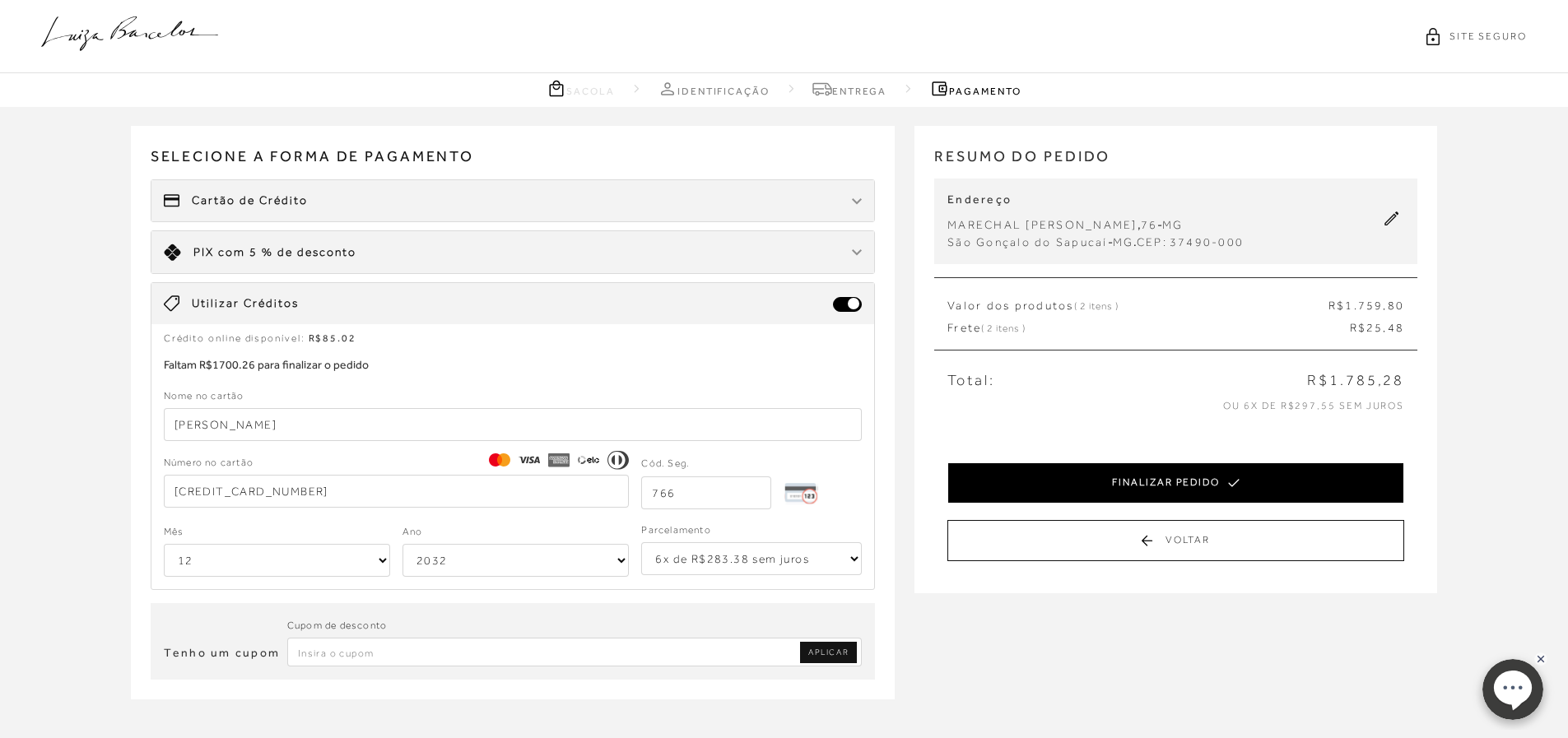
click at [1111, 485] on button "FINALIZAR PEDIDO" at bounding box center [1175, 483] width 456 height 41
select select "12"
select select "2032"
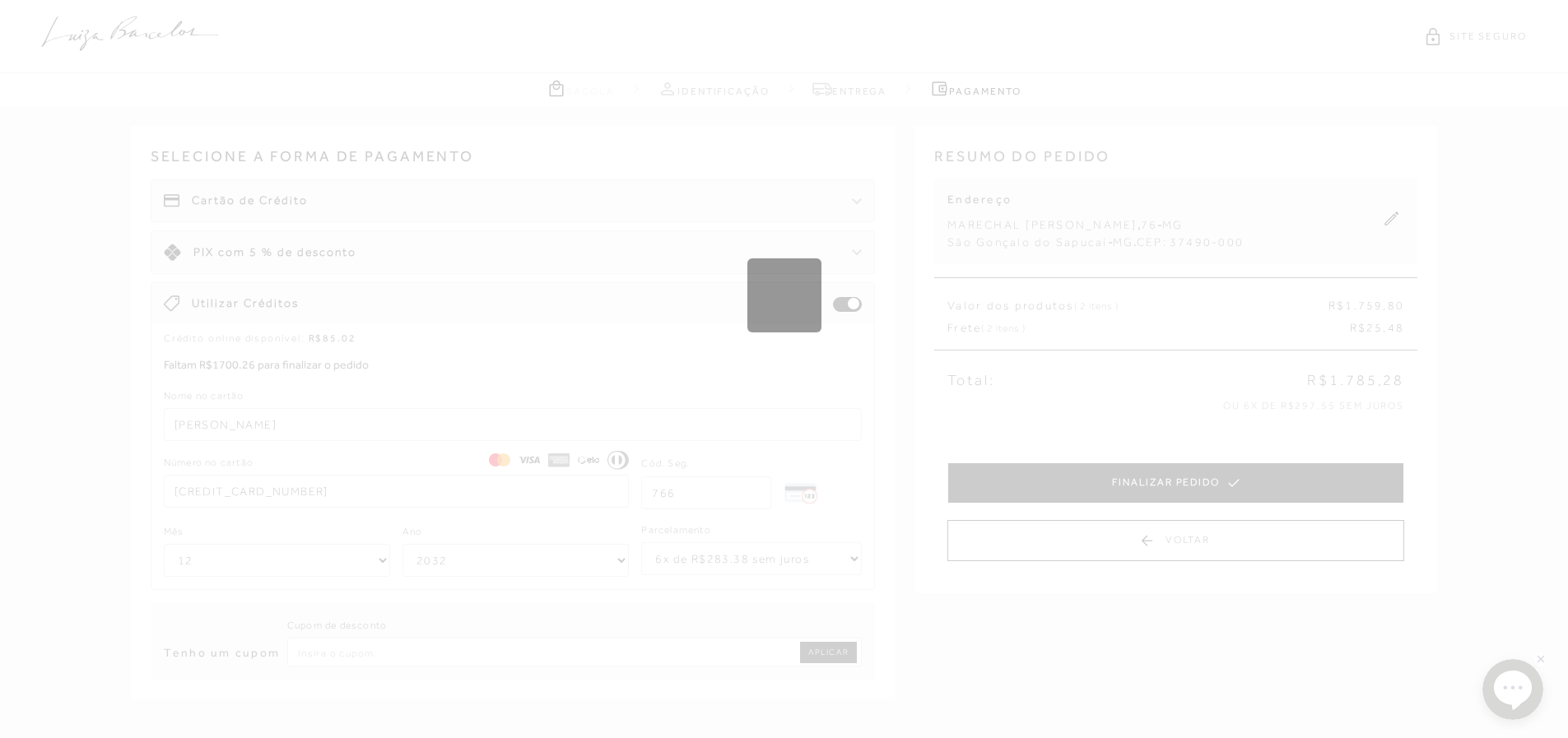
select select "1"
